Goal: Task Accomplishment & Management: Complete application form

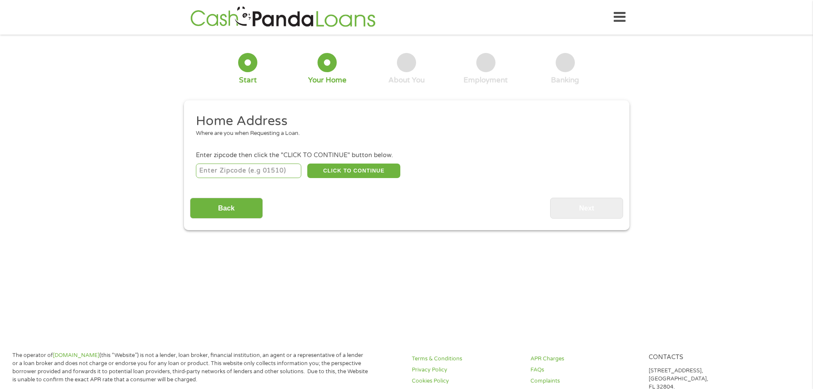
click at [277, 169] on input "number" at bounding box center [248, 170] width 105 height 15
type input "48066"
select select "[US_STATE]"
click at [339, 180] on div "Home Address Where are you when Requesting a Loan. Enter zipcode then click the…" at bounding box center [406, 166] width 433 height 106
click at [340, 177] on button "CLICK TO CONTINUE" at bounding box center [353, 170] width 93 height 15
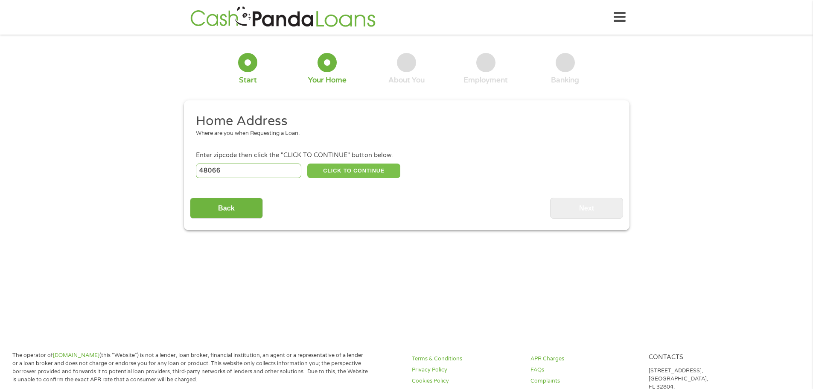
type input "48066"
type input "[GEOGRAPHIC_DATA]"
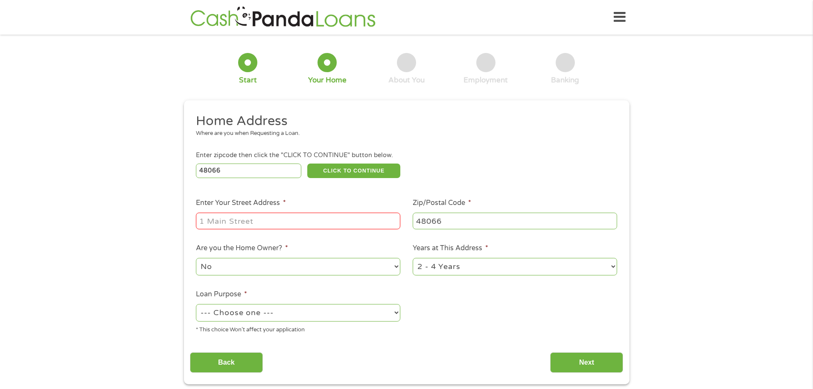
click at [254, 217] on input "Enter Your Street Address *" at bounding box center [298, 221] width 204 height 16
type input "[STREET_ADDRESS]"
click at [258, 270] on select "No Yes" at bounding box center [298, 266] width 204 height 17
click at [196, 258] on select "No Yes" at bounding box center [298, 266] width 204 height 17
click at [419, 270] on select "1 Year or less 1 - 2 Years 2 - 4 Years Over 4 Years" at bounding box center [515, 266] width 204 height 17
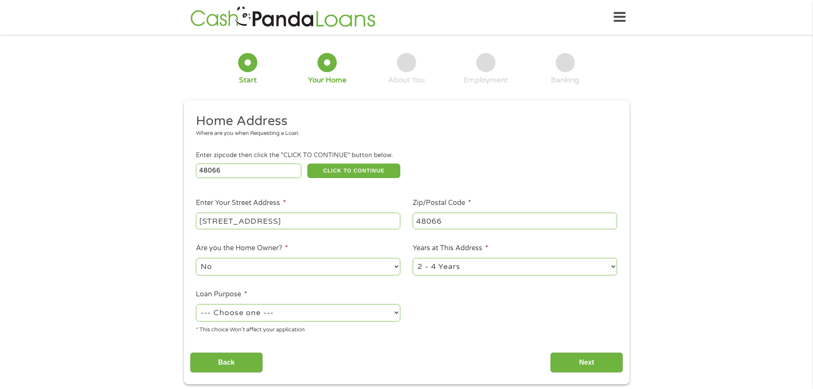
select select "60months"
click at [413, 258] on select "1 Year or less 1 - 2 Years 2 - 4 Years Over 4 Years" at bounding box center [515, 266] width 204 height 17
click at [352, 312] on select "--- Choose one --- Pay Bills Debt Consolidation Home Improvement Major Purchase…" at bounding box center [298, 312] width 204 height 17
select select "paybills"
click at [196, 304] on select "--- Choose one --- Pay Bills Debt Consolidation Home Improvement Major Purchase…" at bounding box center [298, 312] width 204 height 17
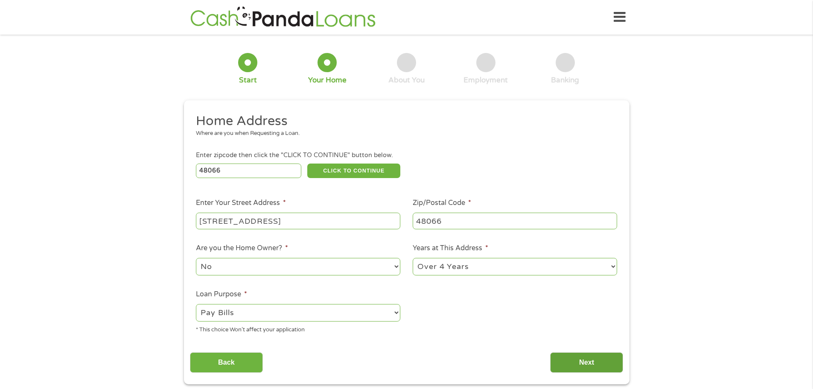
click at [604, 356] on input "Next" at bounding box center [586, 362] width 73 height 21
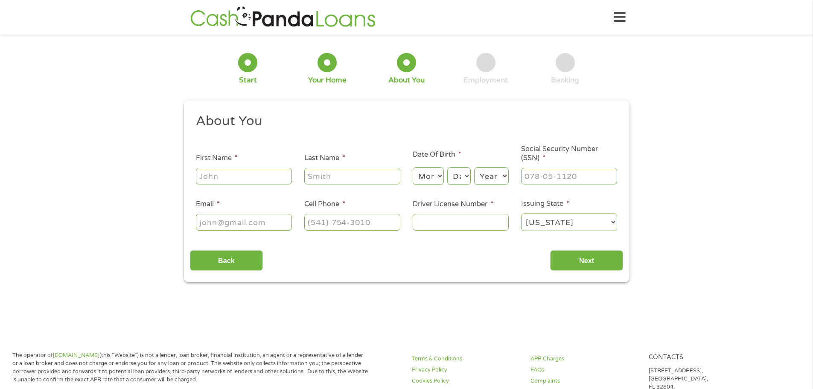
scroll to position [3, 3]
click at [223, 181] on input "First Name *" at bounding box center [244, 176] width 96 height 16
type input "[PERSON_NAME]"
type input "[EMAIL_ADDRESS][DOMAIN_NAME]"
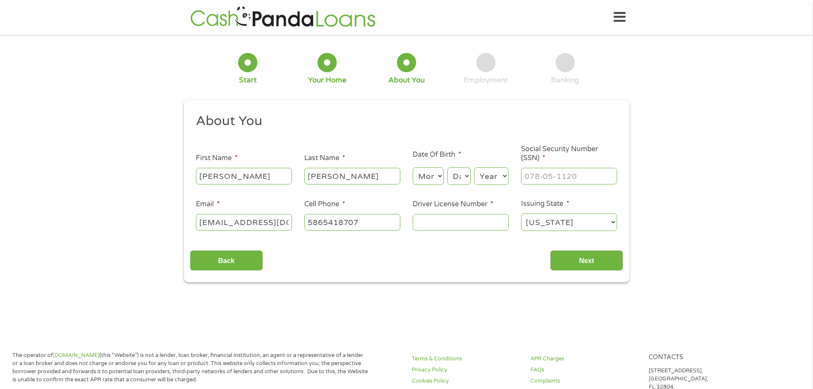
type input "[PHONE_NUMBER]"
click at [438, 181] on select "Month 1 2 3 4 5 6 7 8 9 10 11 12" at bounding box center [428, 175] width 31 height 17
select select "7"
click at [413, 167] on select "Month 1 2 3 4 5 6 7 8 9 10 11 12" at bounding box center [428, 175] width 31 height 17
click at [460, 176] on select "Day 1 2 3 4 5 6 7 8 9 10 11 12 13 14 15 16 17 18 19 20 21 22 23 24 25 26 27 28 …" at bounding box center [458, 175] width 23 height 17
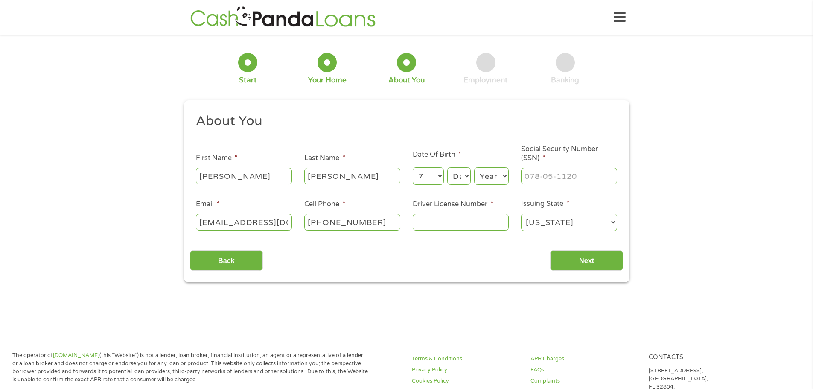
select select "30"
click at [447, 167] on select "Day 1 2 3 4 5 6 7 8 9 10 11 12 13 14 15 16 17 18 19 20 21 22 23 24 25 26 27 28 …" at bounding box center [458, 175] width 23 height 17
click at [487, 170] on select "Year [DATE] 2006 2005 2004 2003 2002 2001 2000 1999 1998 1997 1996 1995 1994 19…" at bounding box center [491, 175] width 35 height 17
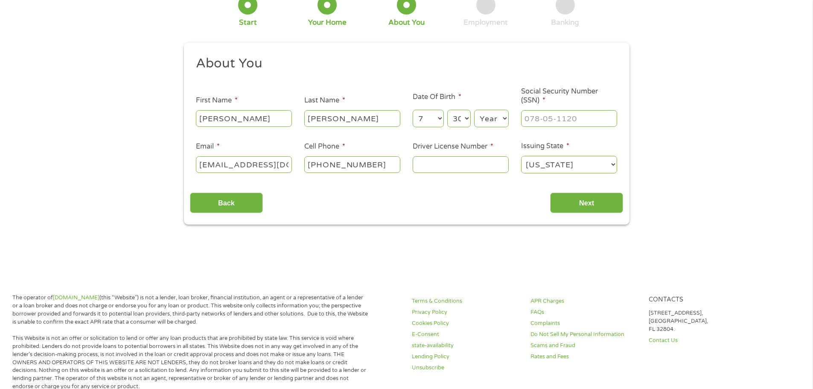
scroll to position [43, 0]
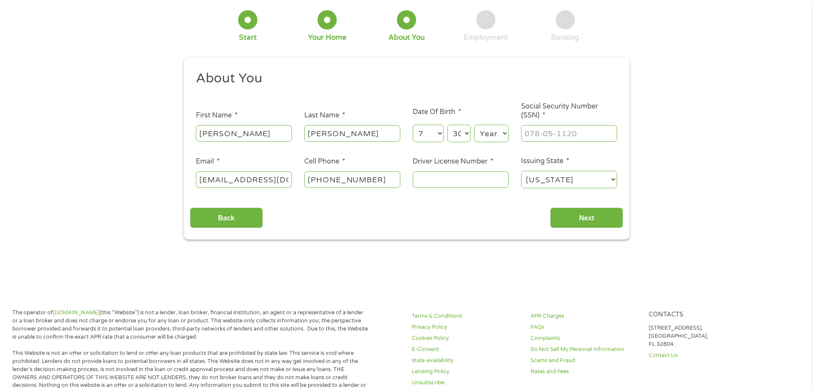
click at [490, 140] on select "Year [DATE] 2006 2005 2004 2003 2002 2001 2000 1999 1998 1997 1996 1995 1994 19…" at bounding box center [491, 133] width 35 height 17
select select "1982"
click at [474, 125] on select "Year [DATE] 2006 2005 2004 2003 2002 2001 2000 1999 1998 1997 1996 1995 1994 19…" at bounding box center [491, 133] width 35 height 17
click at [528, 137] on input "___-__-____" at bounding box center [569, 133] width 96 height 16
type input "373-92-8331"
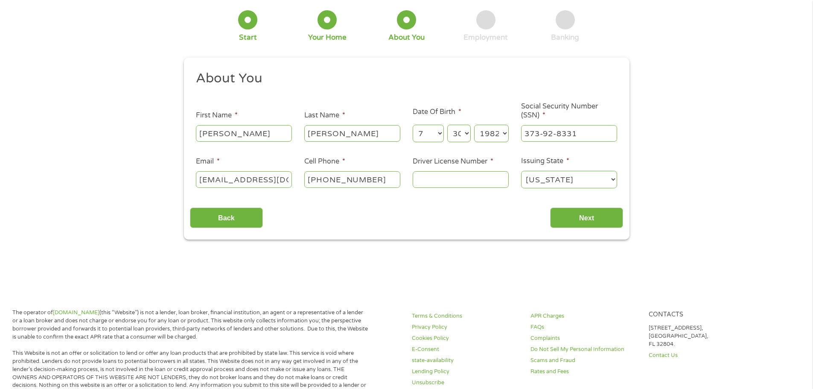
click at [435, 176] on input "Driver License Number *" at bounding box center [461, 179] width 96 height 16
click at [469, 136] on select "Day 1 2 3 4 5 6 7 8 9 10 11 12 13 14 15 16 17 18 19 20 21 22 23 24 25 26 27 28 …" at bounding box center [458, 133] width 23 height 17
click at [428, 174] on input "Driver License Number *" at bounding box center [461, 179] width 96 height 16
click at [598, 212] on input "Next" at bounding box center [586, 217] width 73 height 21
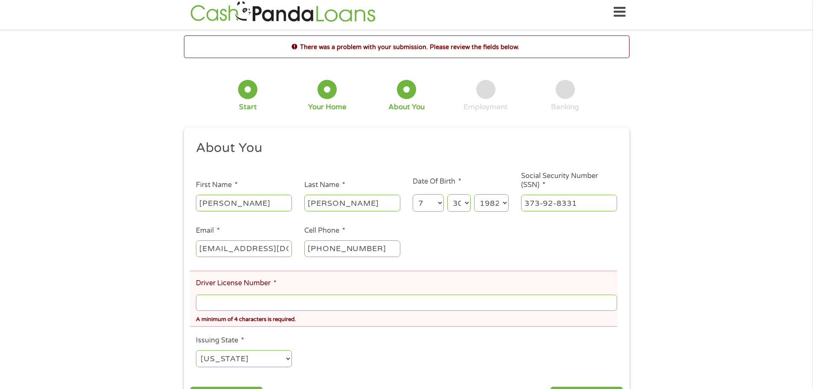
scroll to position [0, 0]
